Goal: Task Accomplishment & Management: Use online tool/utility

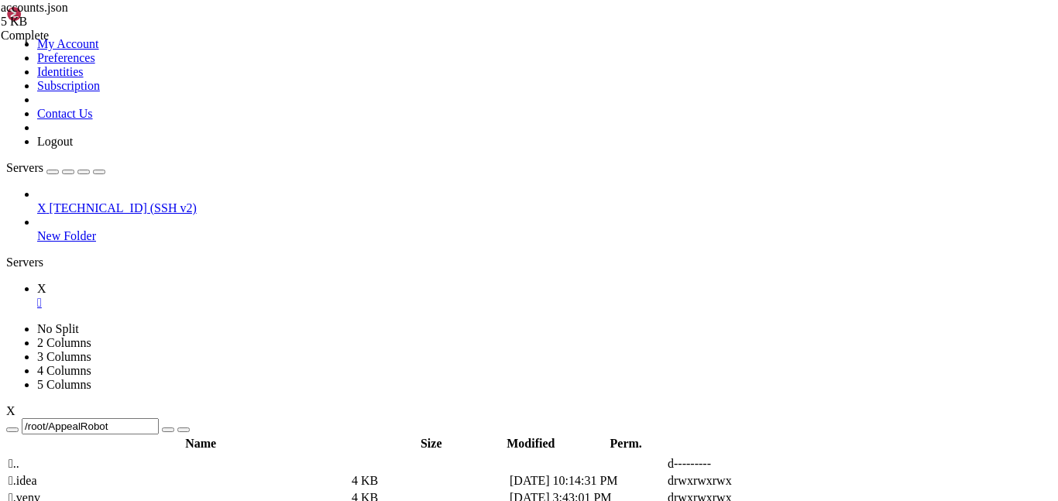
type textarea ""username": "roblox_user_11208","
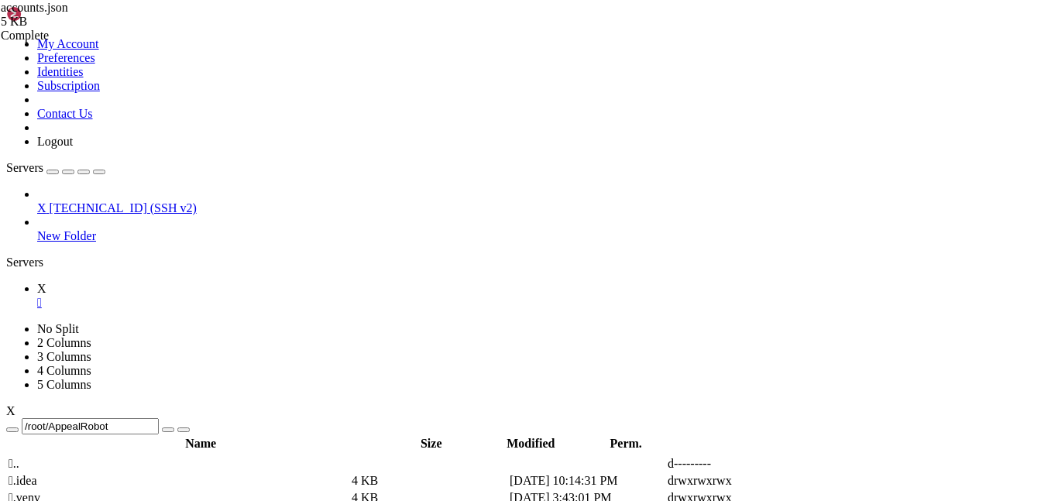
click at [146, 201] on span "[TECHNICAL_ID] (SSH v2)" at bounding box center [123, 207] width 147 height 13
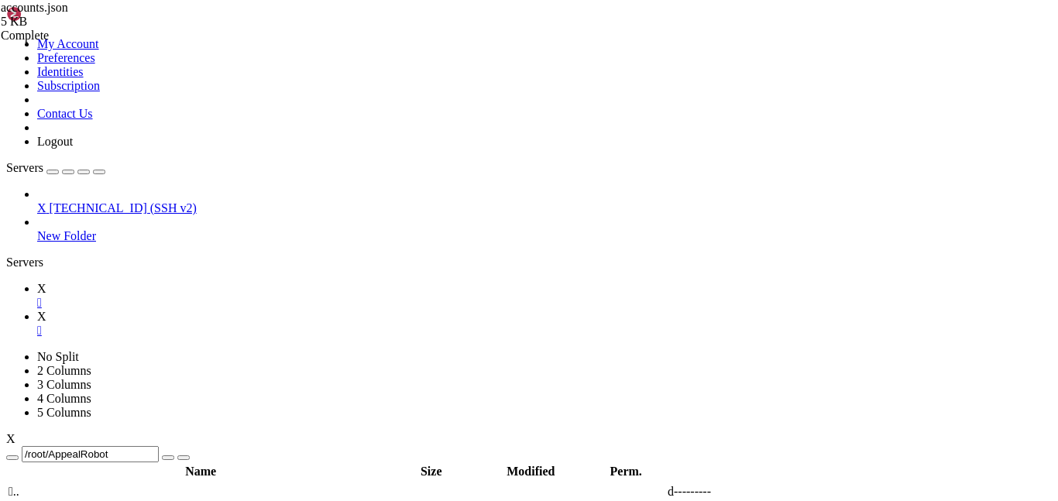
scroll to position [14, 0]
drag, startPoint x: 107, startPoint y: 1358, endPoint x: 497, endPoint y: 1234, distance: 409.5
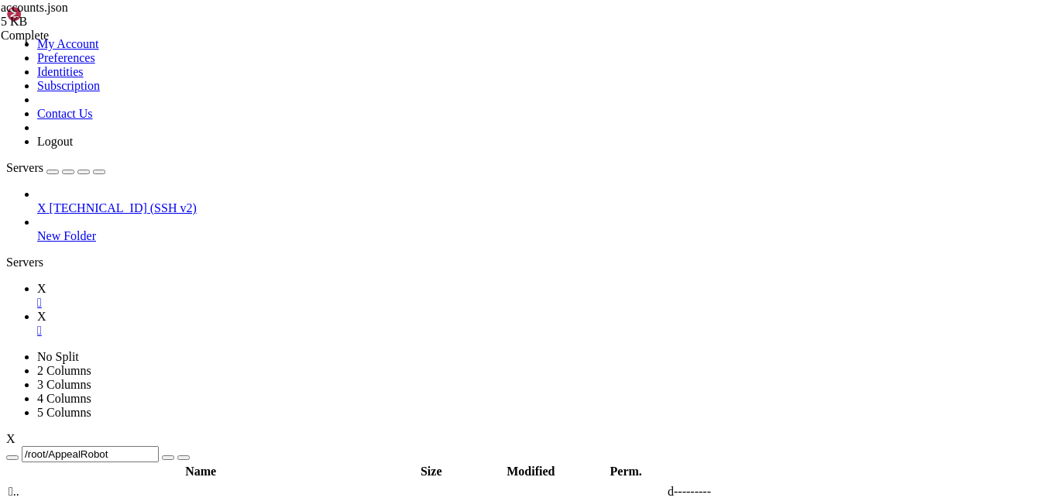
copy div "Lore ips dol si ame Consec,\a\eLit sedd eiu tem in utlab etd magna aliq eni adm…"
click at [37, 282] on icon at bounding box center [37, 288] width 0 height 13
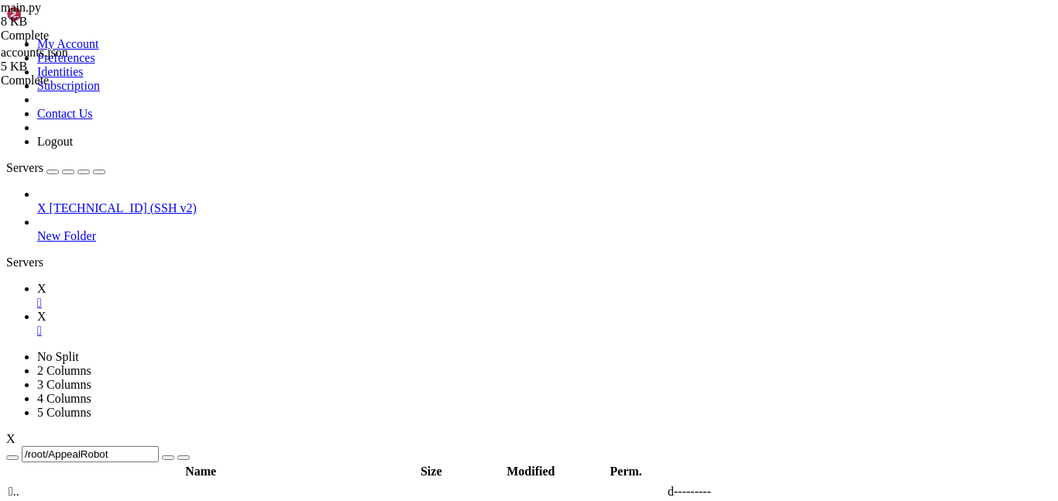
scroll to position [642, 0]
paste textarea ""[EMAIL_ADDRESS][DOMAIN_NAME]", random_email]"
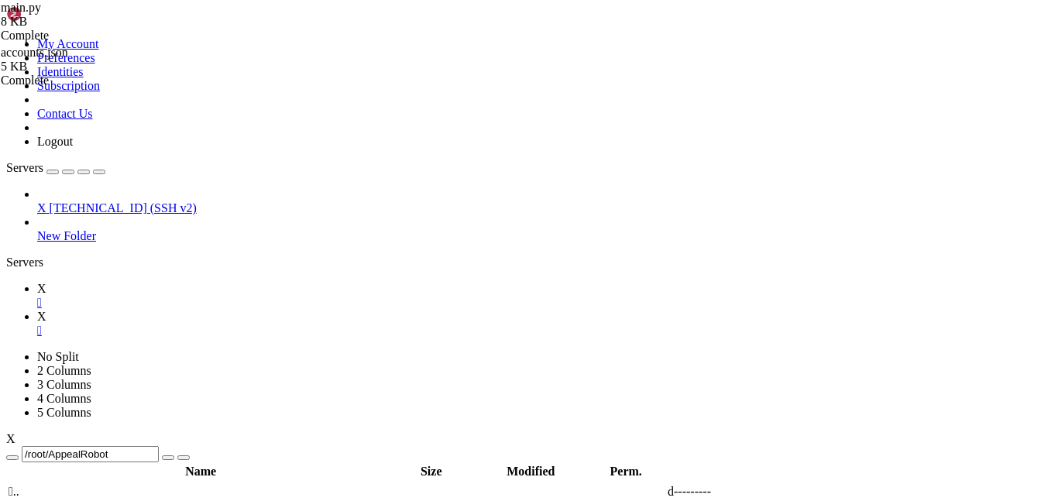
paste textarea "["[EMAIL_ADDRESS][DOMAIN_NAME]", random_email]"
type textarea ""request_name": random_username+"\n\n,"
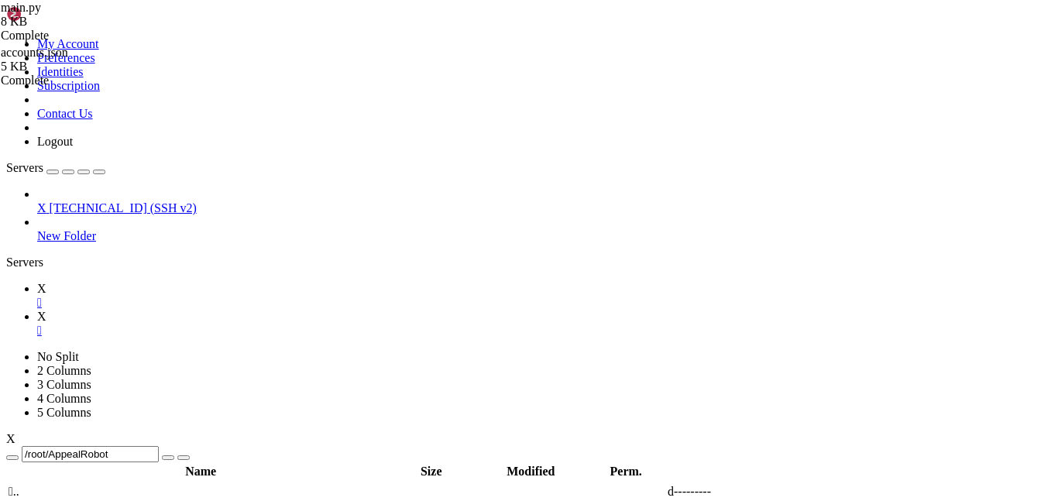
scroll to position [0, 17]
click at [37, 310] on icon at bounding box center [37, 316] width 0 height 13
click at [37, 282] on icon at bounding box center [37, 288] width 0 height 13
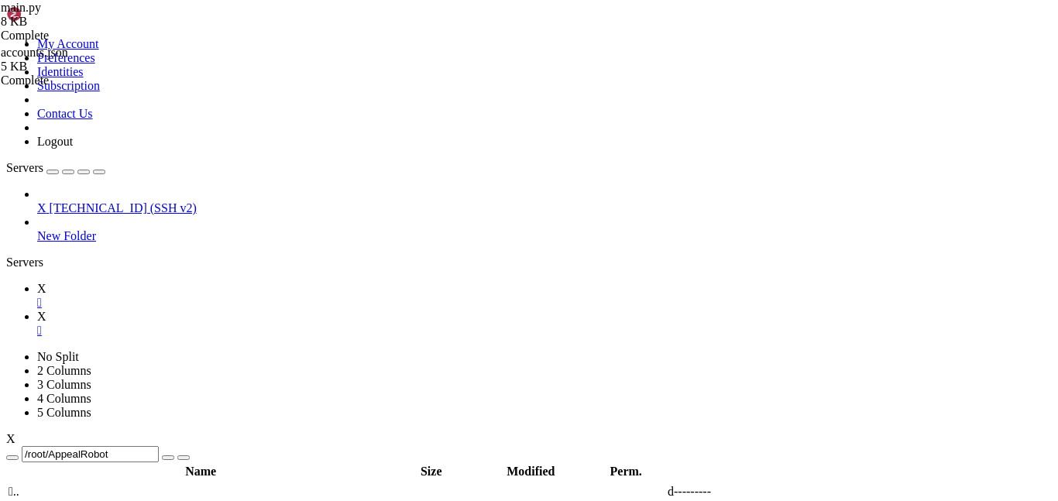
click at [37, 282] on icon at bounding box center [37, 288] width 0 height 13
click at [37, 310] on icon at bounding box center [37, 316] width 0 height 13
click at [37, 282] on icon at bounding box center [37, 288] width 0 height 13
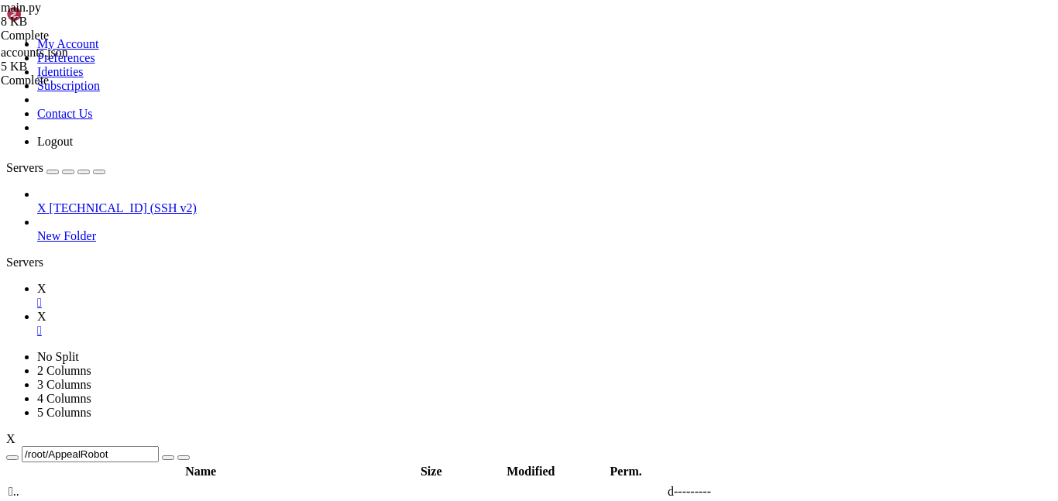
drag, startPoint x: 330, startPoint y: 341, endPoint x: 160, endPoint y: 237, distance: 198.8
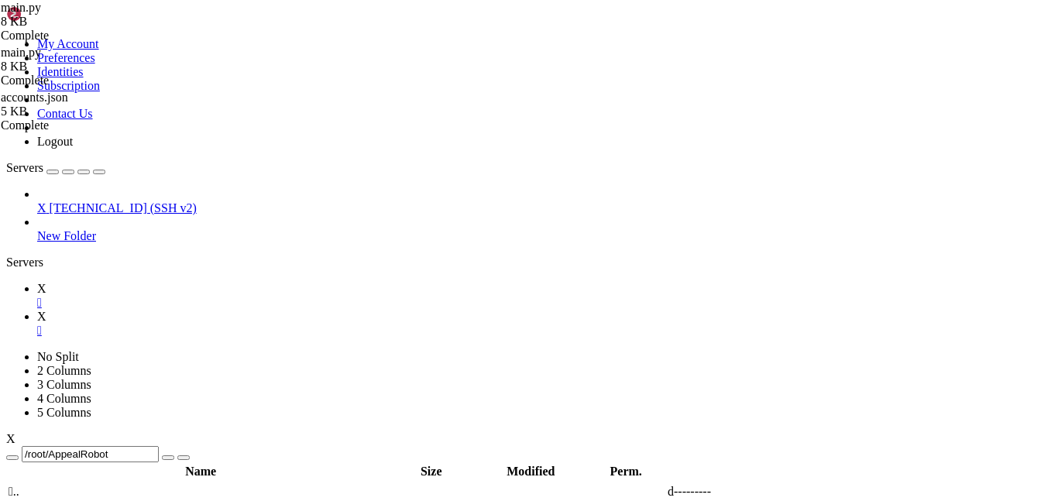
drag, startPoint x: 316, startPoint y: 280, endPoint x: 421, endPoint y: 273, distance: 104.8
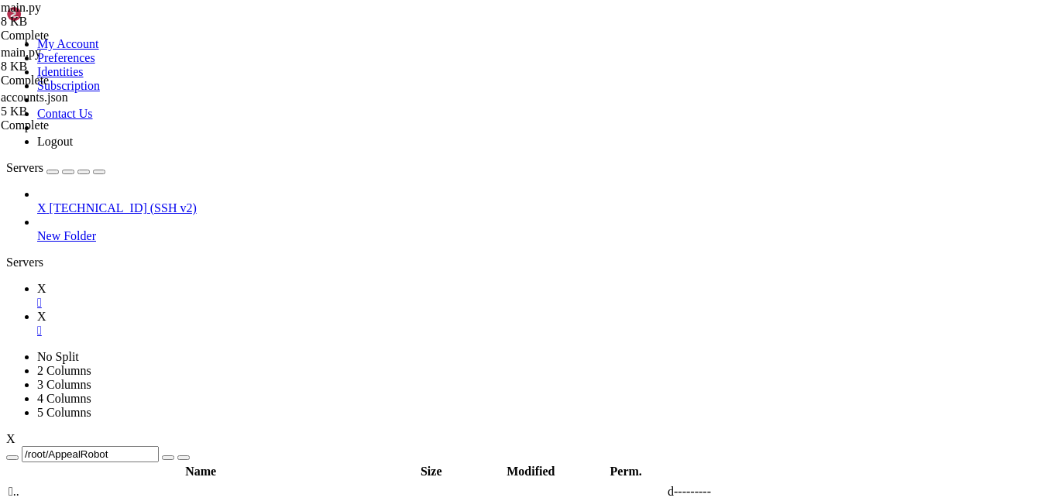
type textarea ""cf-email": "[EMAIL_ADDRESS][DOMAIN_NAME]","
click at [274, 310] on link "X " at bounding box center [544, 324] width 1014 height 28
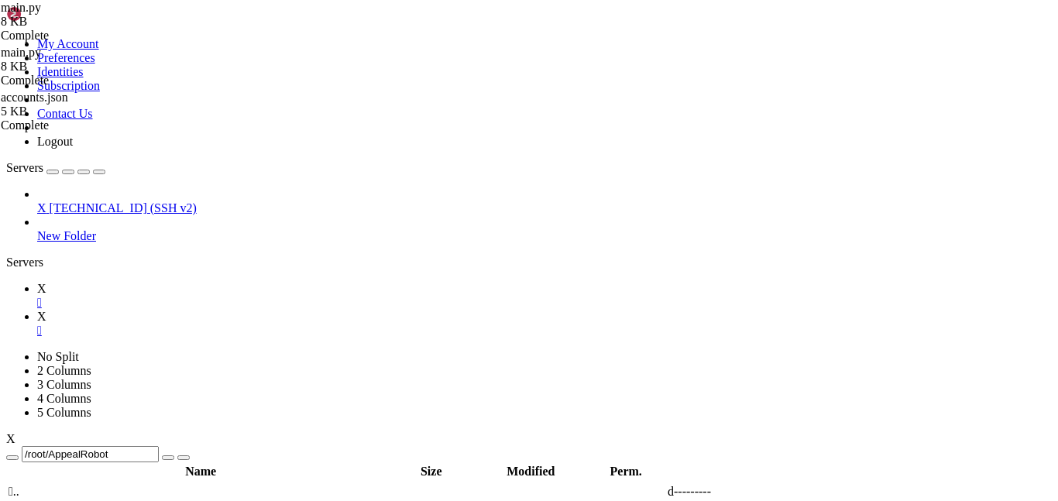
click at [204, 282] on link "X " at bounding box center [544, 296] width 1014 height 28
click at [271, 310] on link "X " at bounding box center [544, 324] width 1014 height 28
click at [210, 282] on link "X " at bounding box center [544, 296] width 1014 height 28
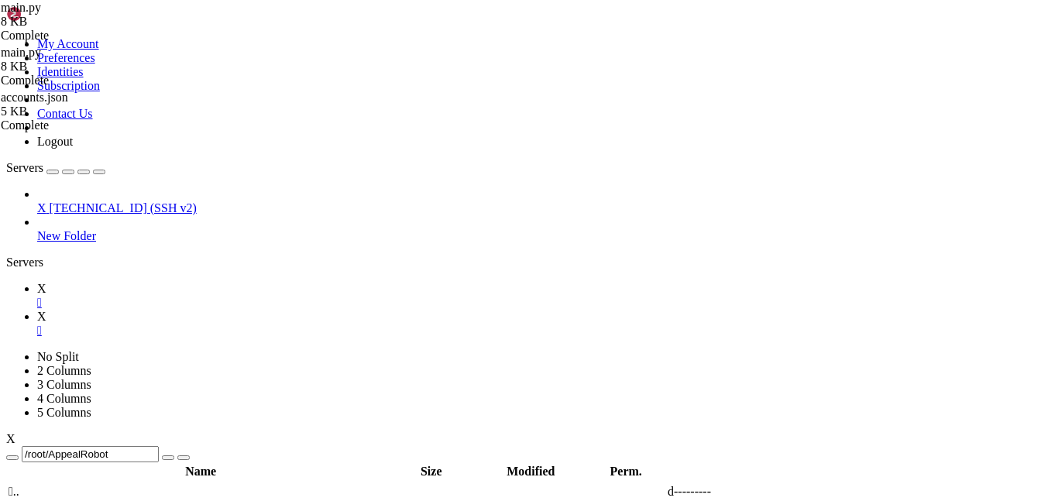
click at [276, 310] on link "X " at bounding box center [544, 324] width 1014 height 28
click at [216, 282] on link "X " at bounding box center [544, 296] width 1014 height 28
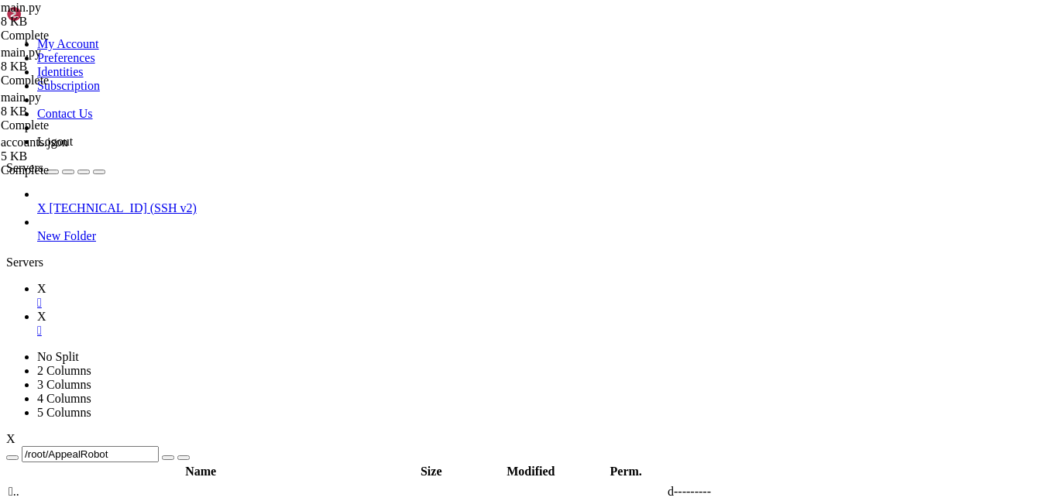
drag, startPoint x: 329, startPoint y: 187, endPoint x: 423, endPoint y: 186, distance: 93.7
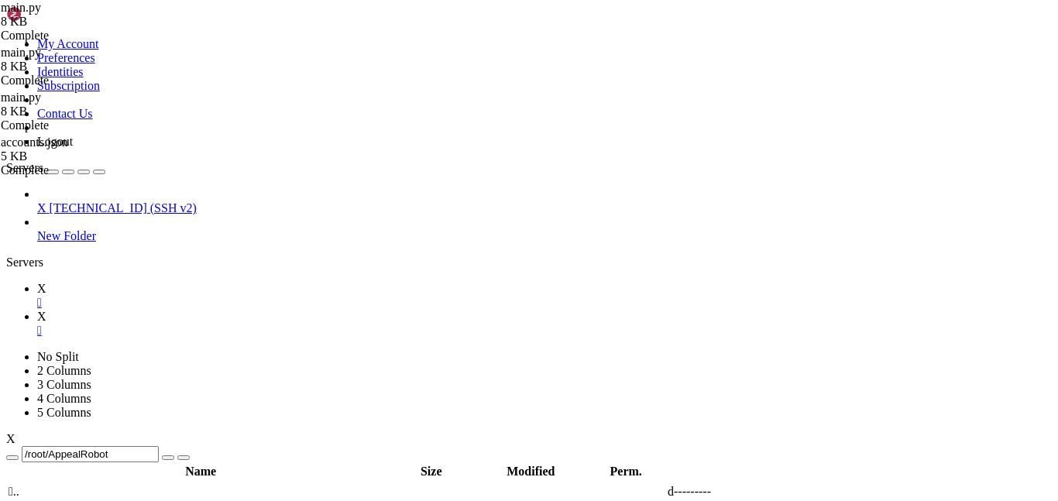
type textarea ""email": "[EMAIL_ADDRESS][DOMAIN_NAME]","
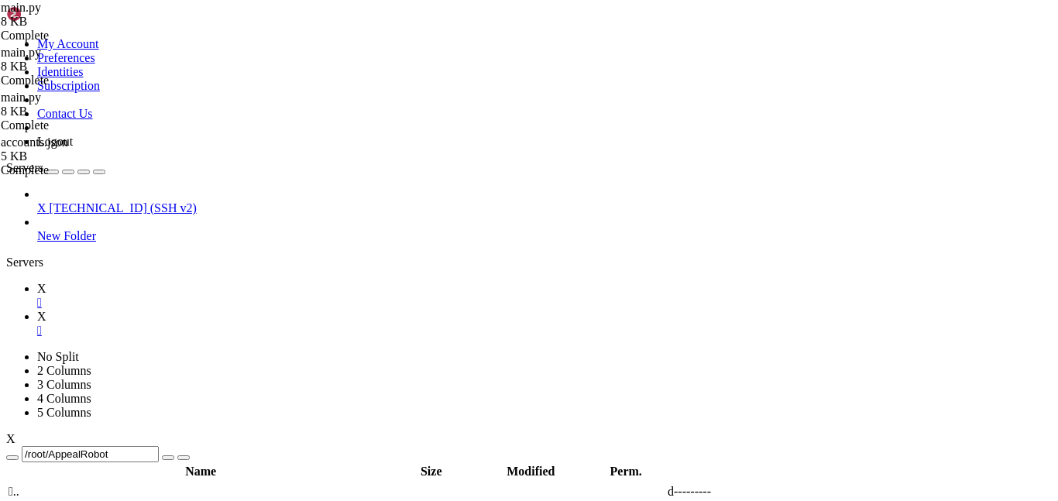
click at [267, 310] on link "X " at bounding box center [544, 324] width 1014 height 28
click at [37, 282] on icon at bounding box center [37, 288] width 0 height 13
click at [46, 310] on span "X" at bounding box center [41, 316] width 9 height 13
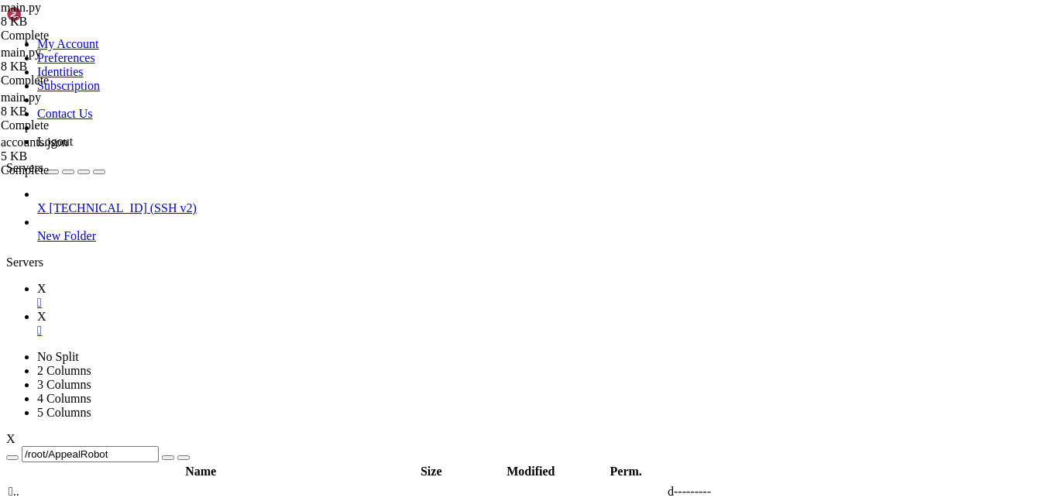
scroll to position [1896, 0]
click at [213, 282] on link "X " at bounding box center [544, 296] width 1014 height 28
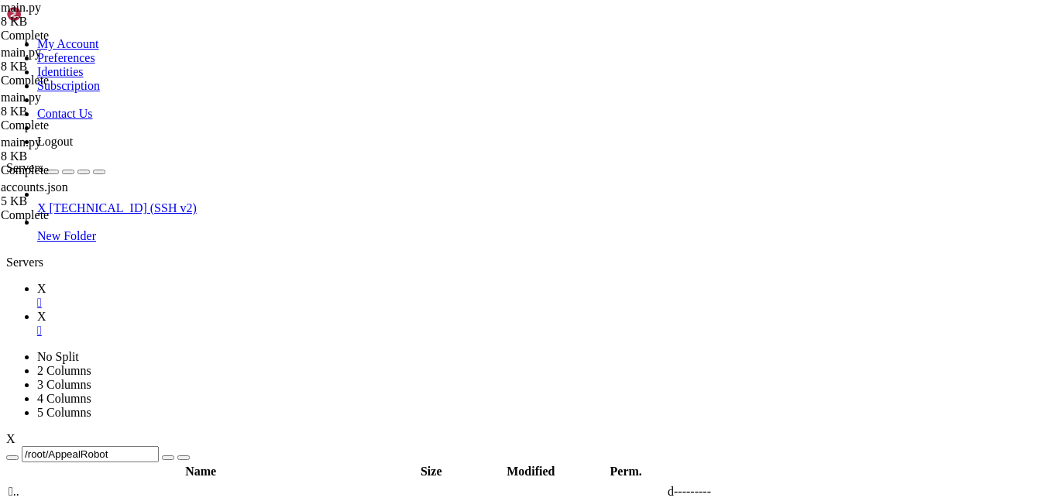
type textarea ""username": "\n"+random_username+"\n\n","
click at [256, 310] on link "X " at bounding box center [544, 324] width 1014 height 28
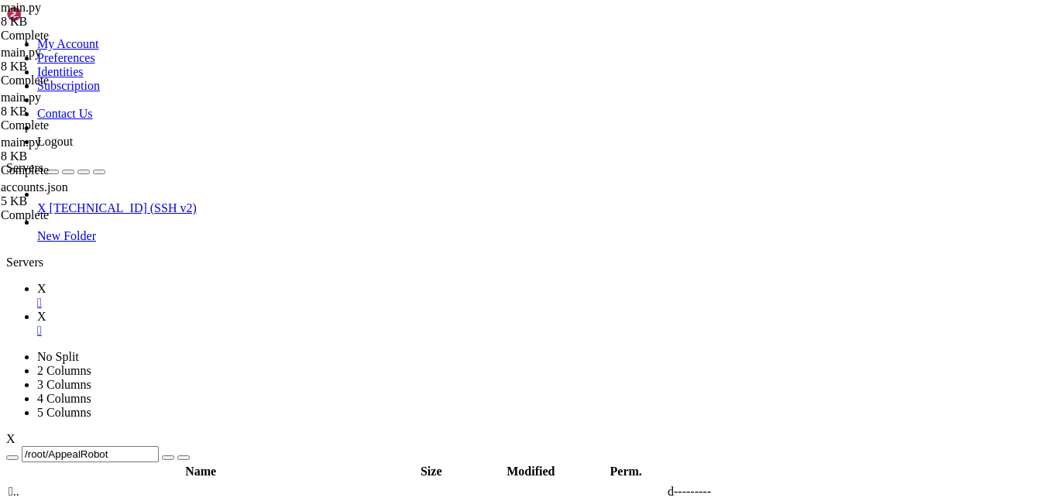
scroll to position [2342, 0]
click at [220, 282] on link "X " at bounding box center [544, 296] width 1014 height 28
click at [37, 310] on icon at bounding box center [37, 316] width 0 height 13
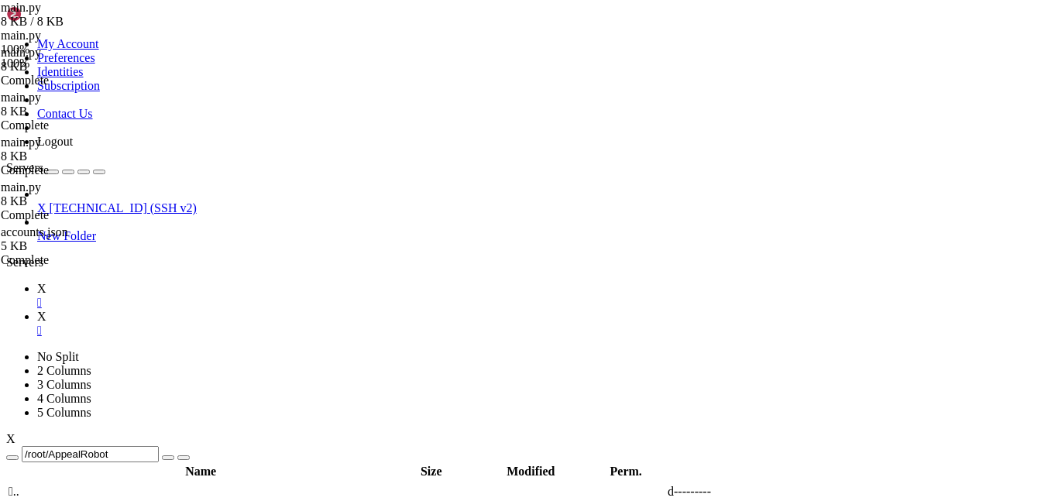
click at [46, 282] on span "X" at bounding box center [41, 288] width 9 height 13
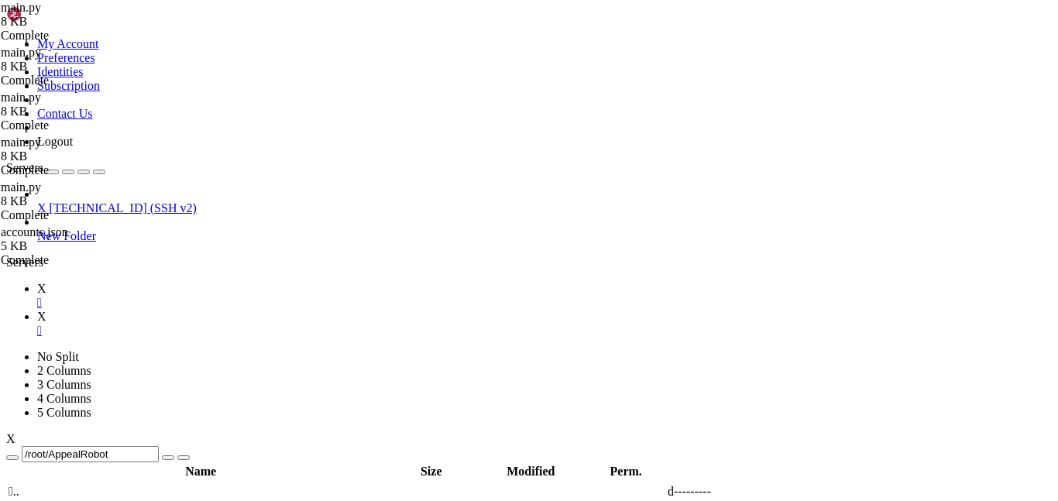
drag, startPoint x: 318, startPoint y: 289, endPoint x: 410, endPoint y: 287, distance: 91.4
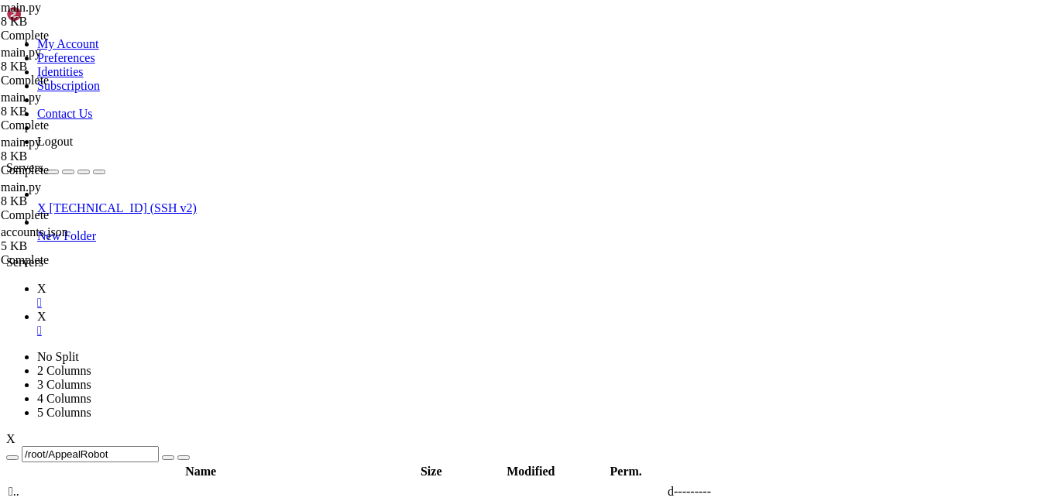
type textarea ""email": random_email,"
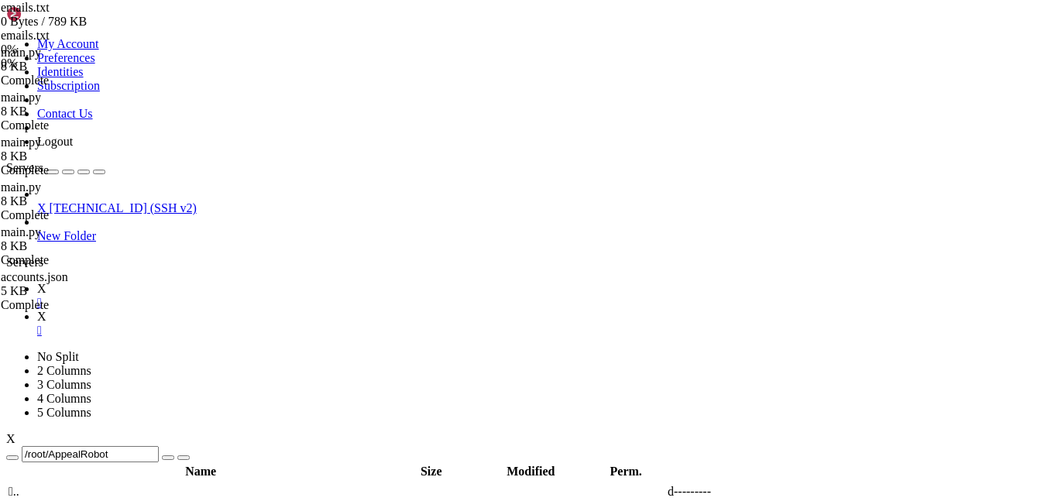
scroll to position [2844, 0]
type textarea "[EMAIL_ADDRESS][DOMAIN_NAME]"
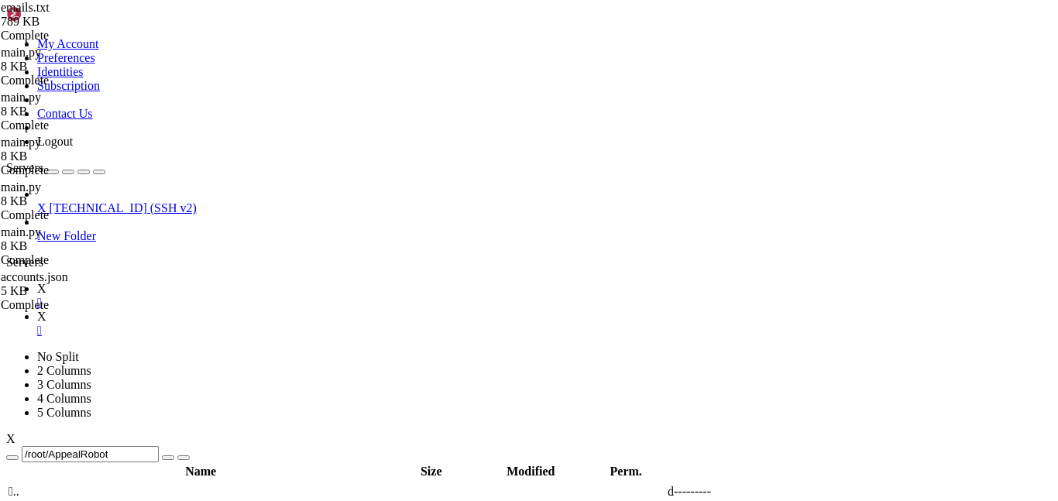
scroll to position [0, 5]
type textarea "[EMAIL_ADDRESS][DOMAIN_NAME]"
click at [266, 310] on link "X " at bounding box center [544, 324] width 1014 height 28
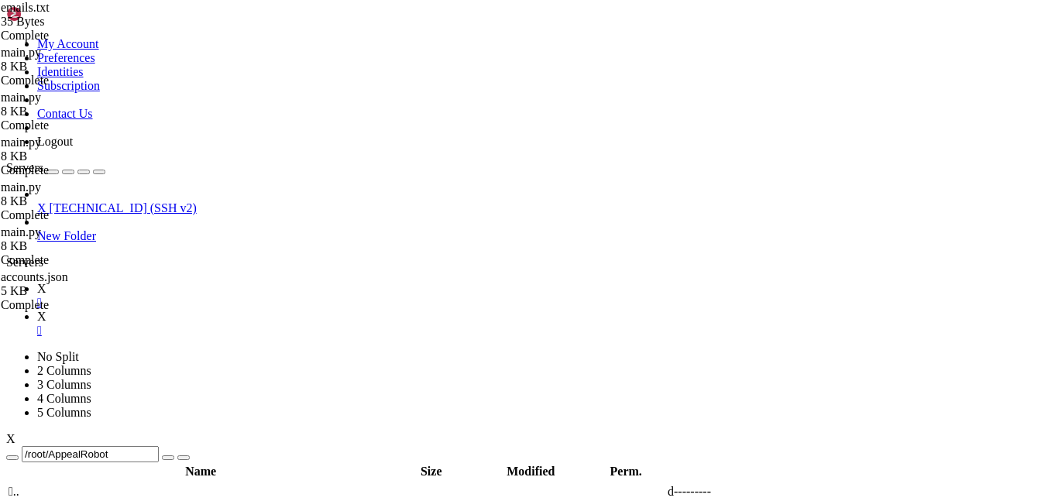
click at [46, 282] on span "X" at bounding box center [41, 288] width 9 height 13
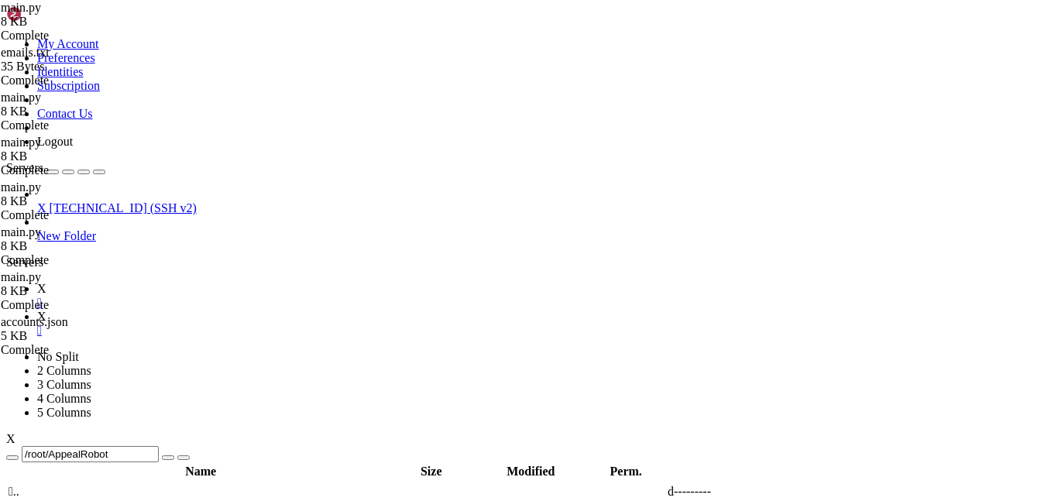
type textarea "def send_appeal("
click at [265, 310] on link "X " at bounding box center [544, 324] width 1014 height 28
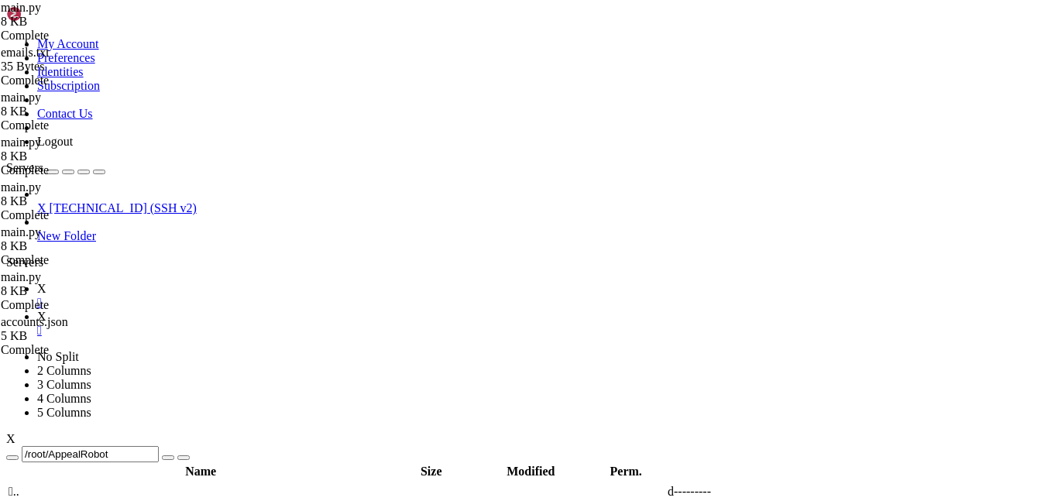
click at [37, 282] on icon at bounding box center [37, 288] width 0 height 13
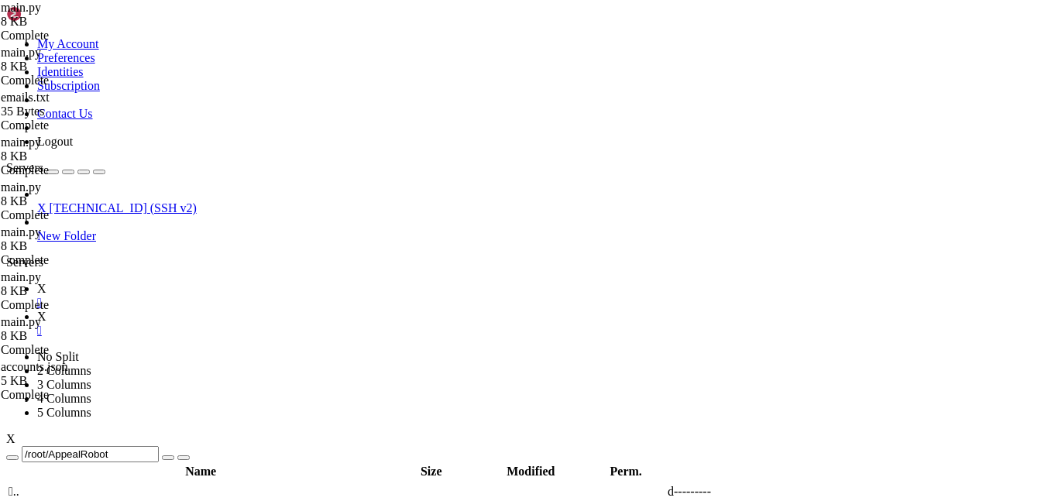
type textarea ""username": ["\n"+random_username+"\n", "lfp"],"
click at [37, 310] on icon at bounding box center [37, 316] width 0 height 13
drag, startPoint x: 177, startPoint y: 1430, endPoint x: 548, endPoint y: 1428, distance: 370.9
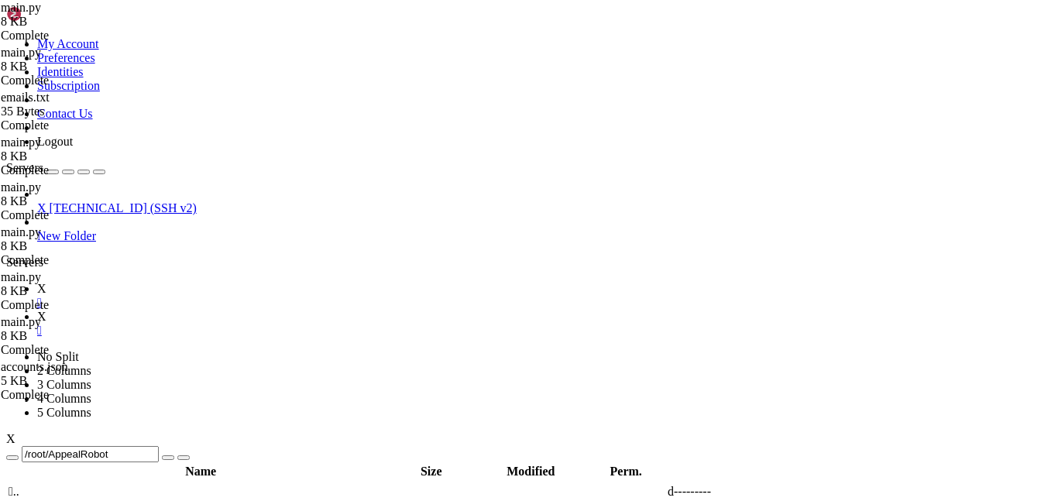
click at [206, 282] on link "X " at bounding box center [544, 296] width 1014 height 28
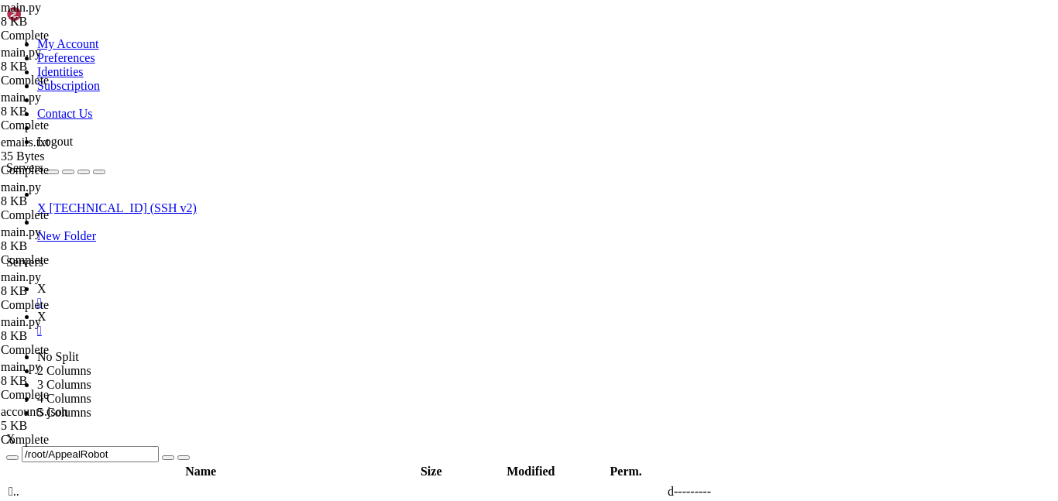
type textarea ""username": ["\n"+random_username+"\n", "lFp"],"
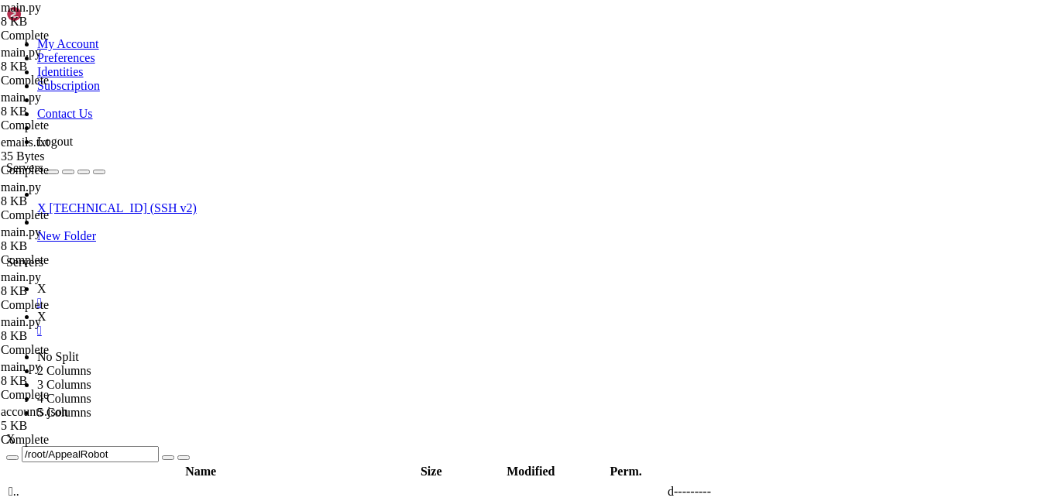
click at [281, 310] on link "X " at bounding box center [544, 324] width 1014 height 28
click at [37, 282] on icon at bounding box center [37, 288] width 0 height 13
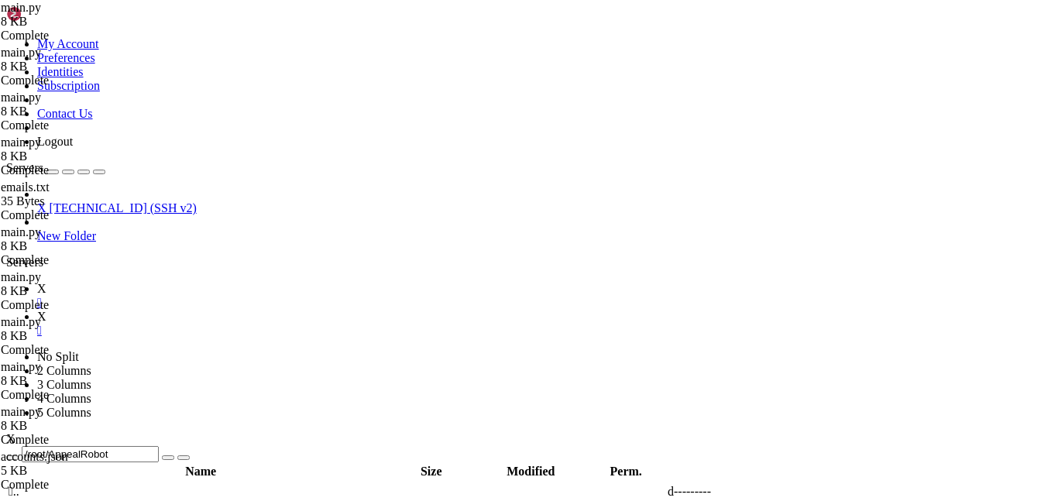
scroll to position [638, 0]
type textarea ""username": ["\n"+random_username+"\n", "lFp", "3z8"],"
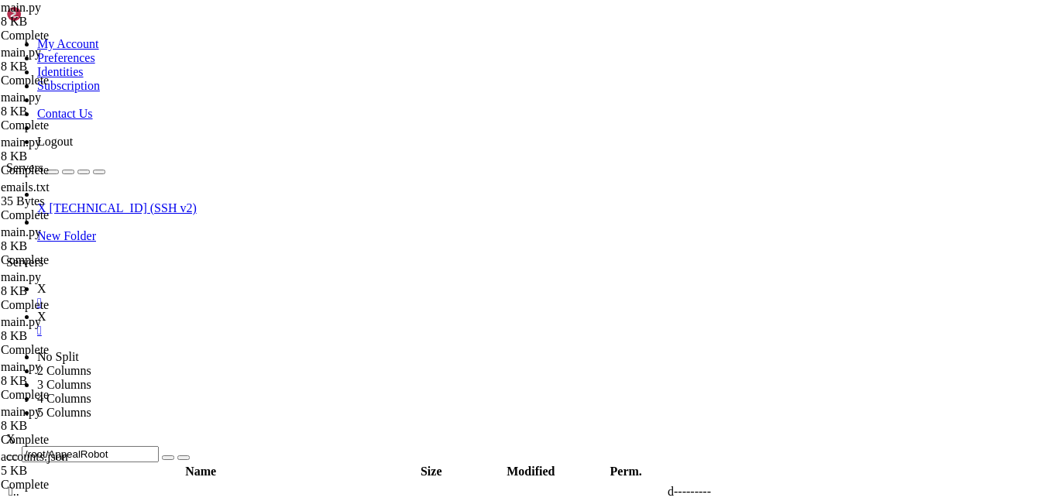
scroll to position [4447, 0]
click at [266, 310] on link "X " at bounding box center [544, 324] width 1014 height 28
drag, startPoint x: 174, startPoint y: 1430, endPoint x: 572, endPoint y: 1420, distance: 398.2
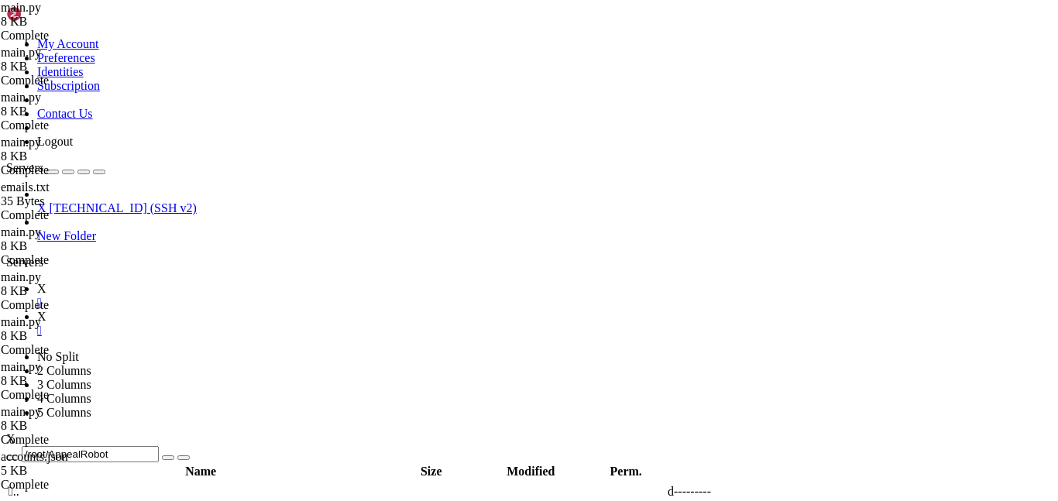
scroll to position [5938, 0]
click at [37, 282] on icon at bounding box center [37, 288] width 0 height 13
type textarea "[EMAIL_ADDRESS][DOMAIN_NAME]"
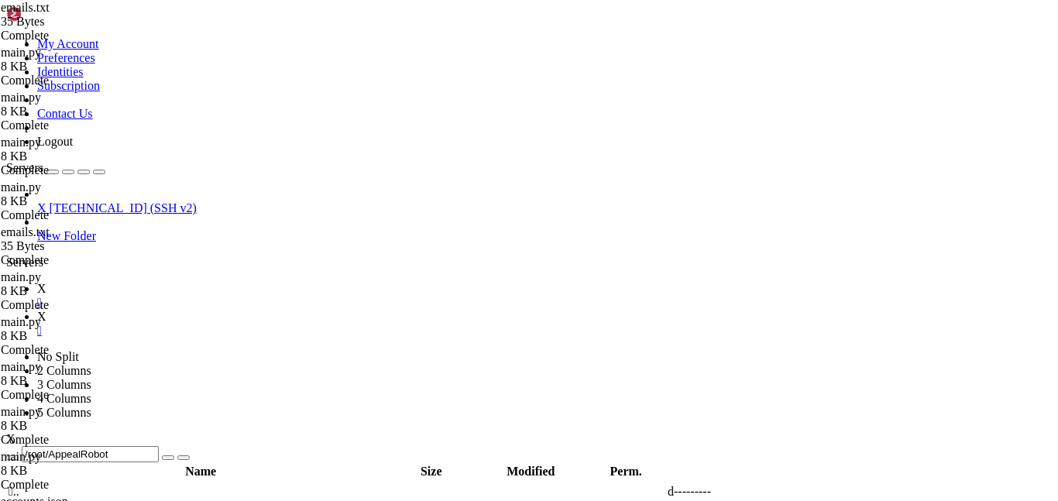
type textarea "[EMAIL_ADDRESS][DOMAIN_NAME]"
click at [37, 310] on icon at bounding box center [37, 316] width 0 height 13
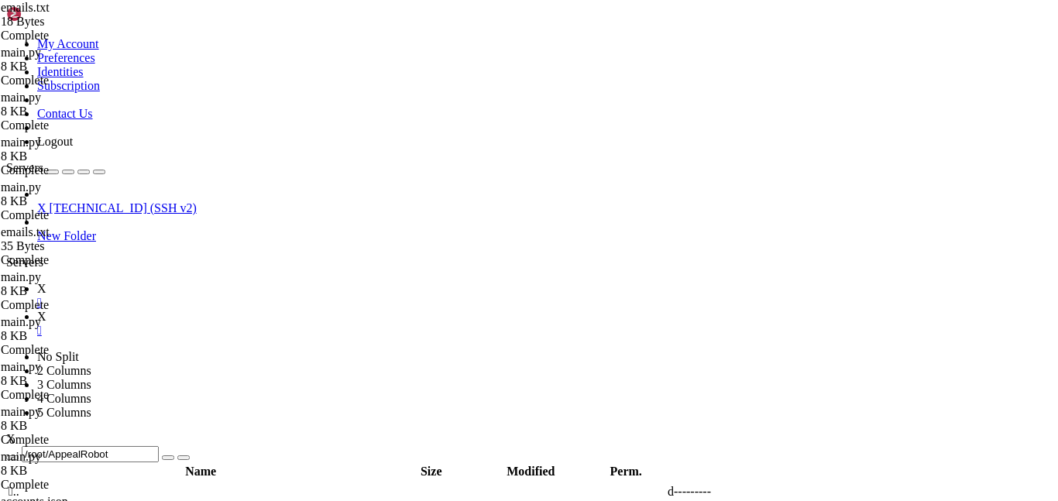
scroll to position [6050, 0]
click at [208, 282] on link "X " at bounding box center [544, 296] width 1014 height 28
click at [378, 224] on div at bounding box center [529, 250] width 1058 height 501
click at [266, 310] on link "X " at bounding box center [544, 324] width 1014 height 28
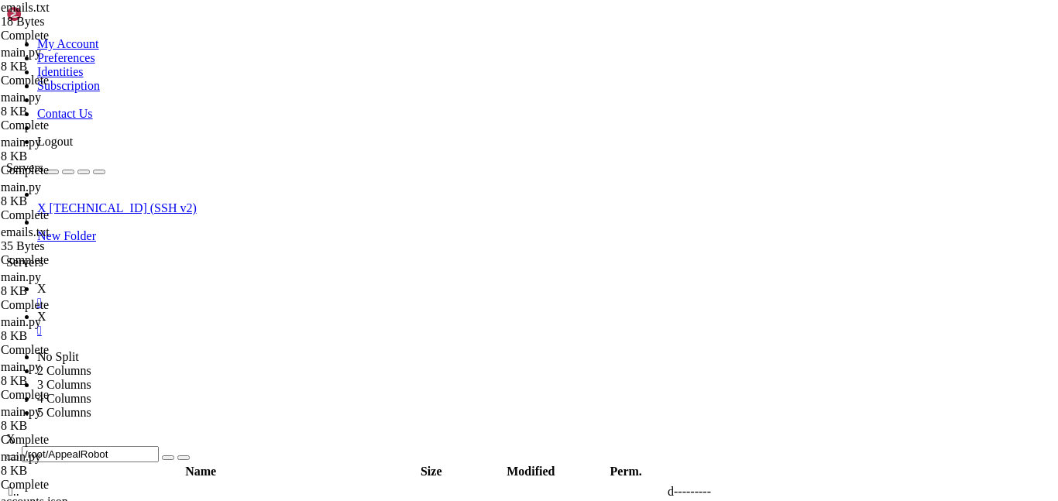
scroll to position [6301, 0]
click at [205, 282] on link "X " at bounding box center [544, 296] width 1014 height 28
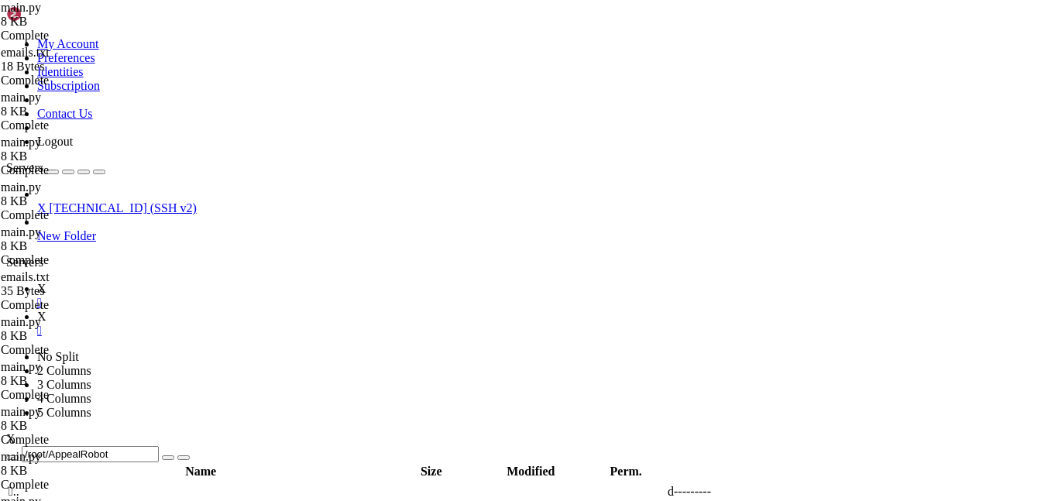
type textarea ""username": ["\n"+random_username+"\n"],"
click at [266, 310] on link "X " at bounding box center [544, 324] width 1014 height 28
click at [37, 282] on icon at bounding box center [37, 288] width 0 height 13
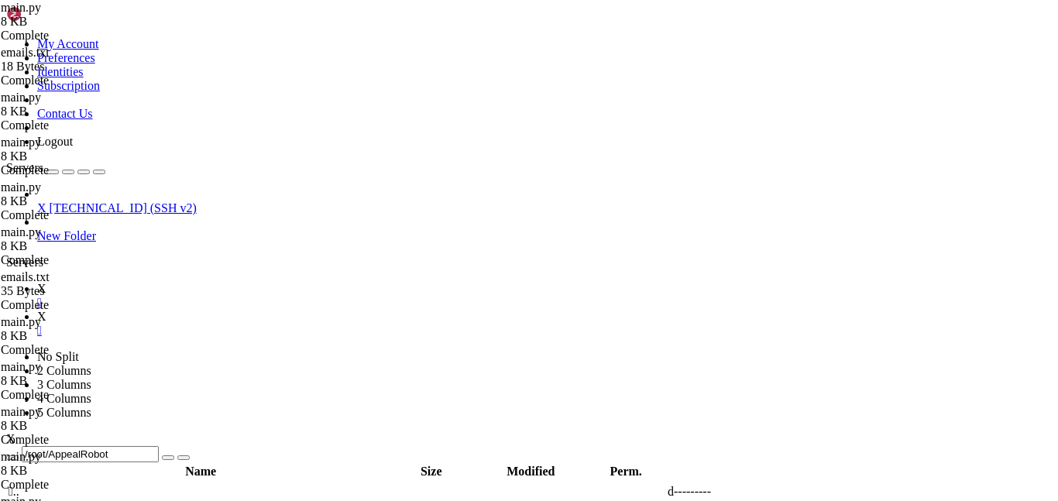
click at [257, 310] on link "X " at bounding box center [544, 324] width 1014 height 28
click at [37, 282] on icon at bounding box center [37, 288] width 0 height 13
click at [255, 310] on link "X " at bounding box center [544, 324] width 1014 height 28
click at [46, 282] on span "X" at bounding box center [41, 288] width 9 height 13
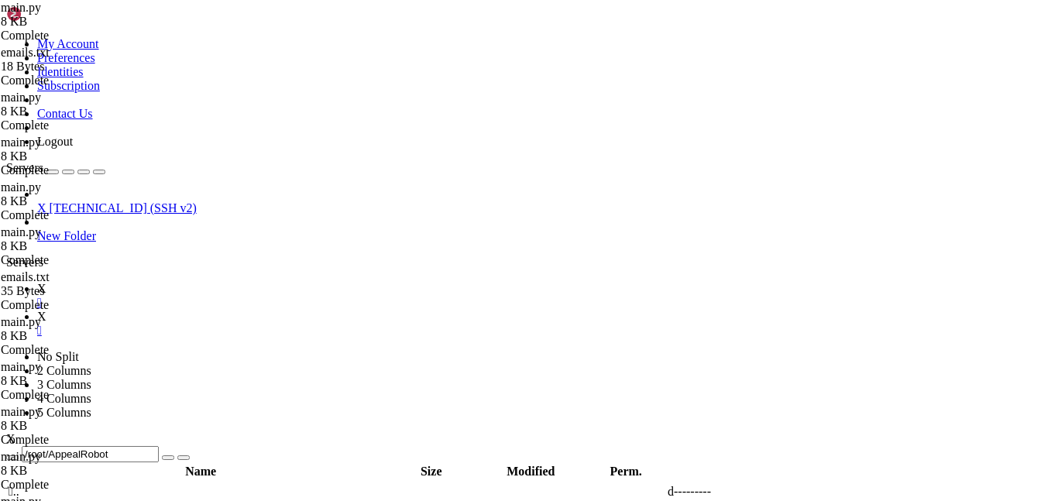
click at [37, 310] on icon at bounding box center [37, 316] width 0 height 13
click at [37, 282] on icon at bounding box center [37, 288] width 0 height 13
click at [37, 310] on icon at bounding box center [37, 316] width 0 height 13
click at [220, 282] on link "X " at bounding box center [544, 296] width 1014 height 28
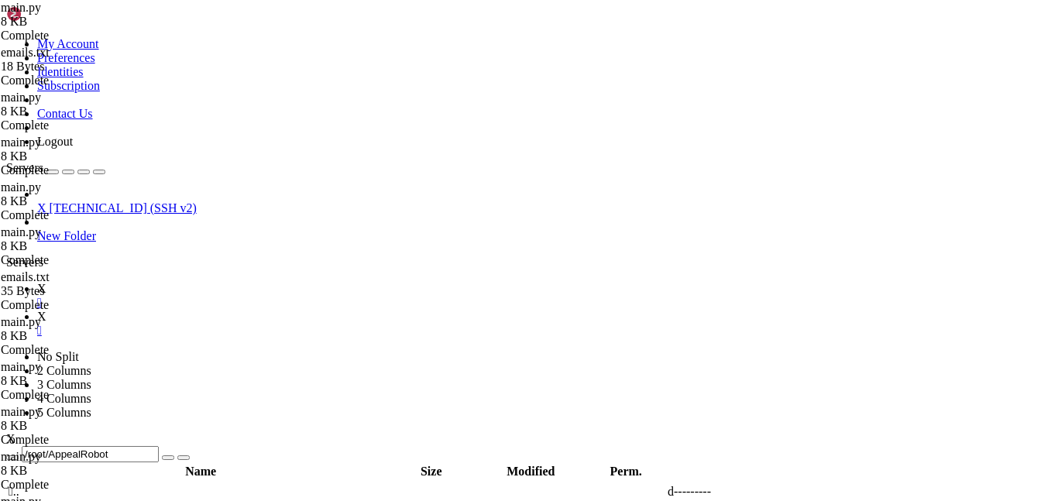
scroll to position [7109, 0]
click at [267, 310] on link "X " at bounding box center [544, 324] width 1014 height 28
click at [209, 282] on link "X " at bounding box center [544, 296] width 1014 height 28
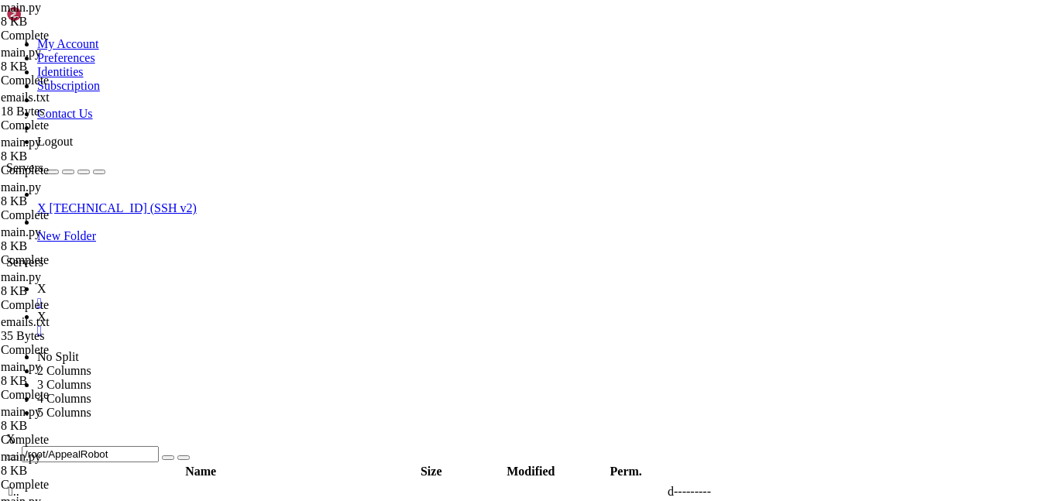
scroll to position [530, 0]
type textarea ""username": ["\n"+random_username+"\n", "\n\n\n\n\n\n\n\n\n\n],"
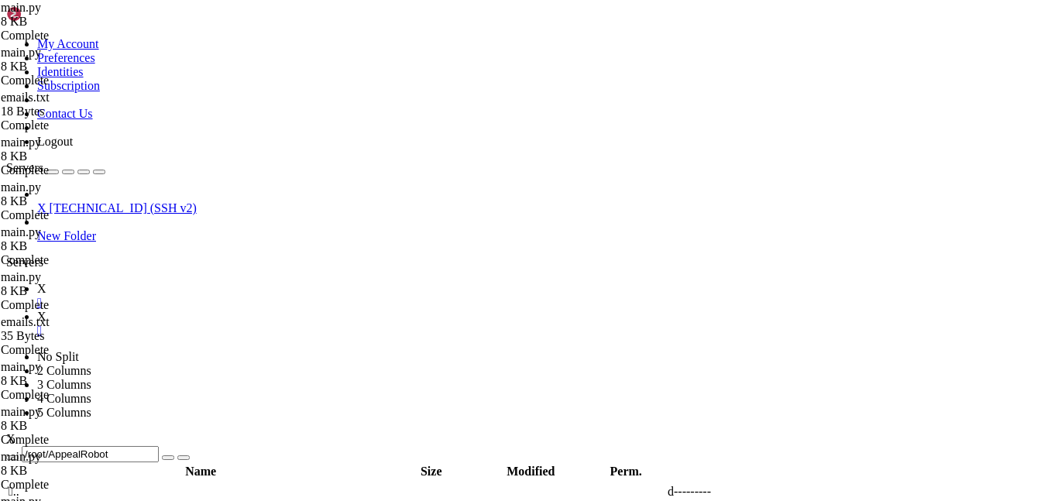
click at [258, 310] on link "X " at bounding box center [544, 324] width 1014 height 28
click at [204, 282] on link "X " at bounding box center [544, 296] width 1014 height 28
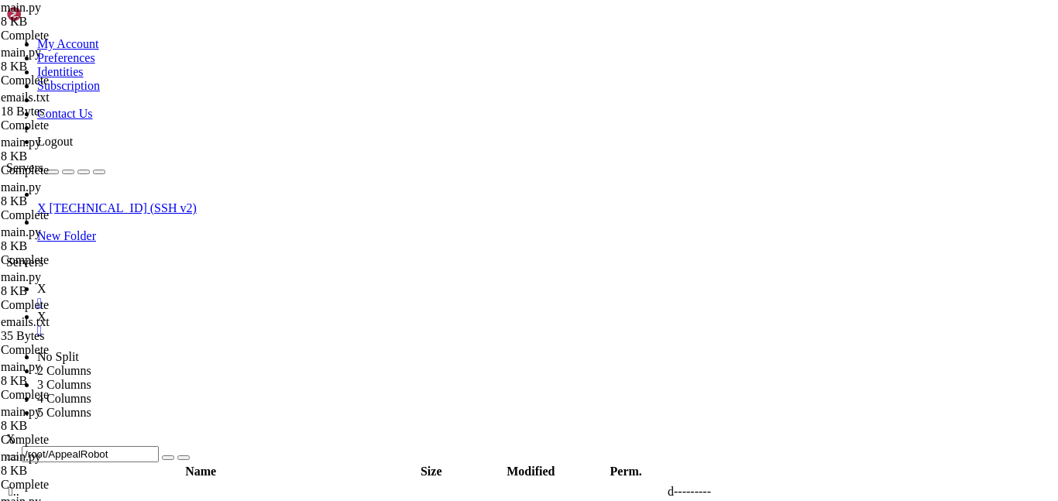
click at [37, 310] on icon at bounding box center [37, 316] width 0 height 13
click at [37, 282] on icon at bounding box center [37, 288] width 0 height 13
click at [263, 310] on link "X " at bounding box center [544, 324] width 1014 height 28
click at [204, 282] on link "X " at bounding box center [544, 296] width 1014 height 28
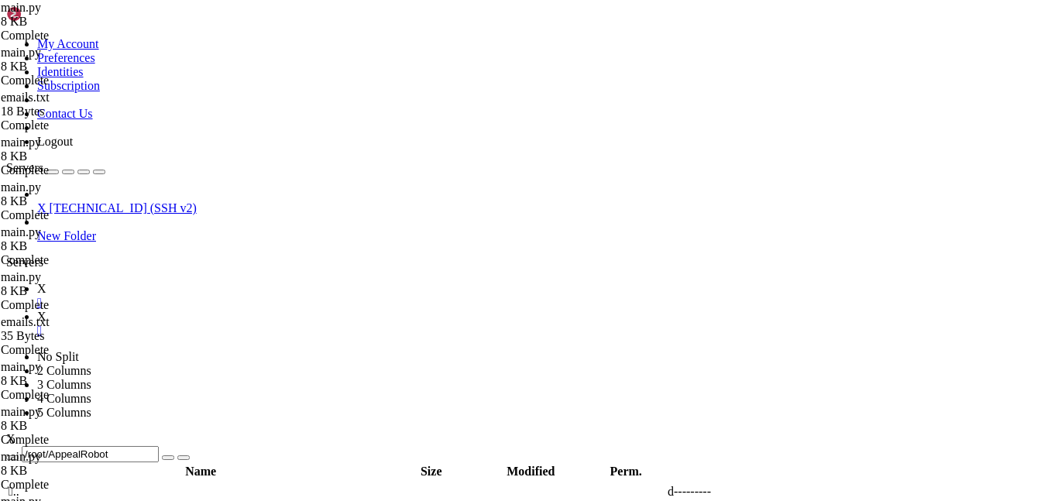
drag, startPoint x: 569, startPoint y: 292, endPoint x: 458, endPoint y: 287, distance: 110.9
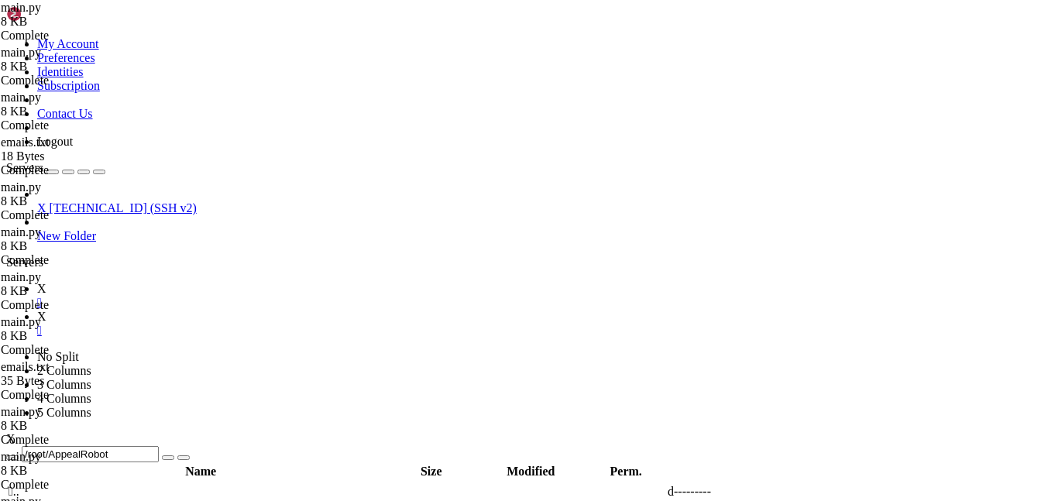
type textarea ""request_name": random_username+"\n\n","
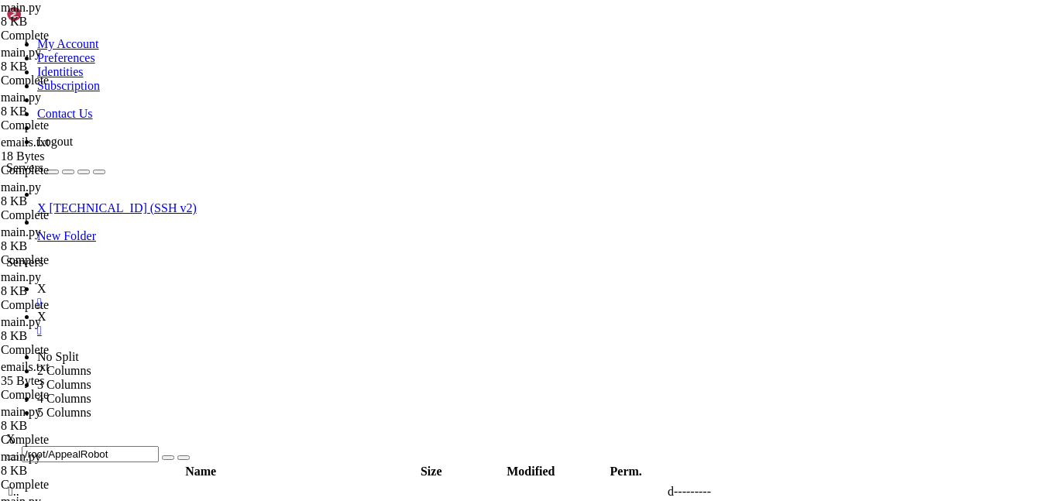
click at [259, 310] on link "X " at bounding box center [544, 324] width 1014 height 28
